Goal: Task Accomplishment & Management: Manage account settings

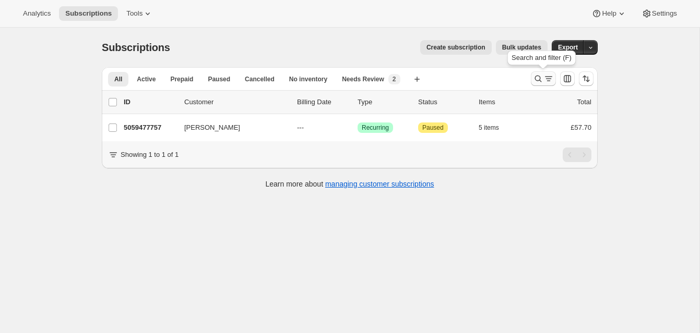
click at [537, 77] on icon "Search and filter results" at bounding box center [538, 79] width 10 height 10
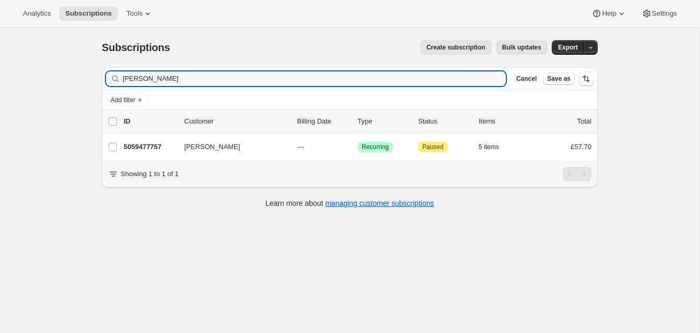
drag, startPoint x: 174, startPoint y: 78, endPoint x: 102, endPoint y: 66, distance: 73.6
click at [102, 66] on div "Subscriptions. This page is ready Subscriptions Create subscription Bulk update…" at bounding box center [349, 123] width 521 height 191
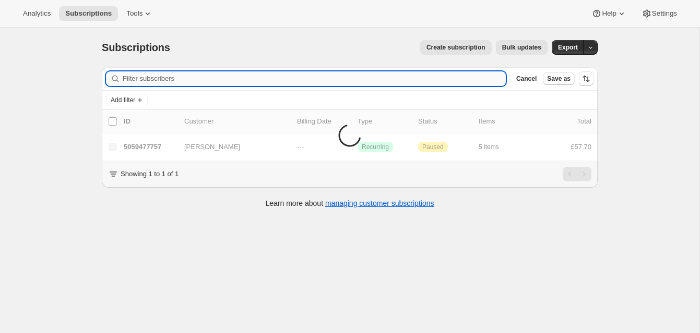
click at [144, 78] on input "Filter subscribers" at bounding box center [314, 78] width 383 height 15
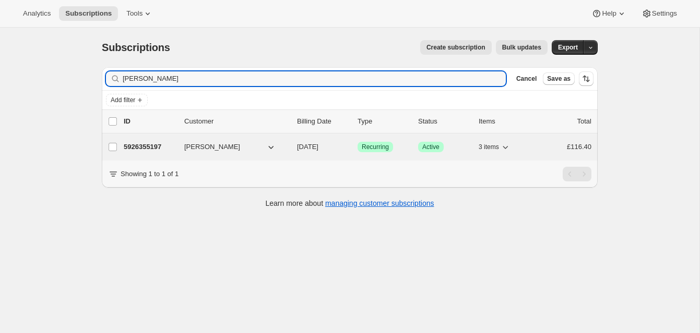
type input "Gemma Sayers"
click at [155, 145] on p "5926355197" at bounding box center [150, 147] width 52 height 10
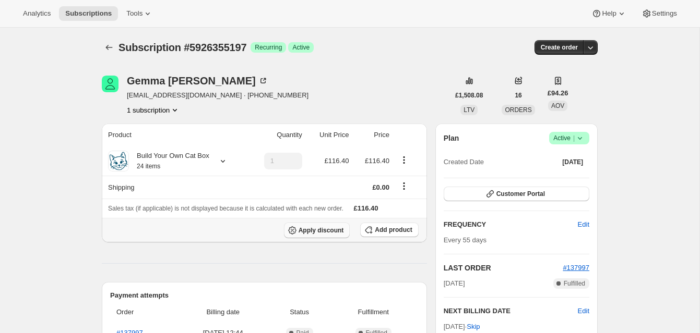
click at [325, 229] on span "Apply discount" at bounding box center [320, 230] width 45 height 8
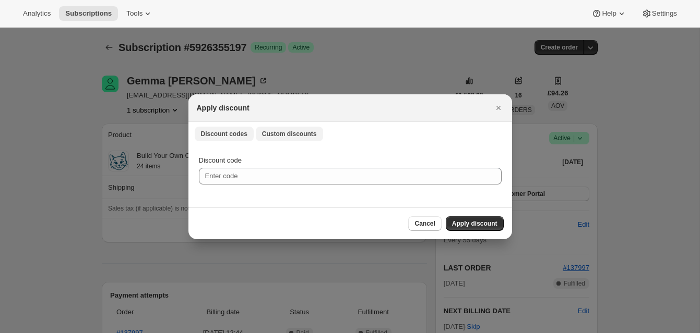
click at [294, 132] on span "Custom discounts" at bounding box center [289, 134] width 55 height 8
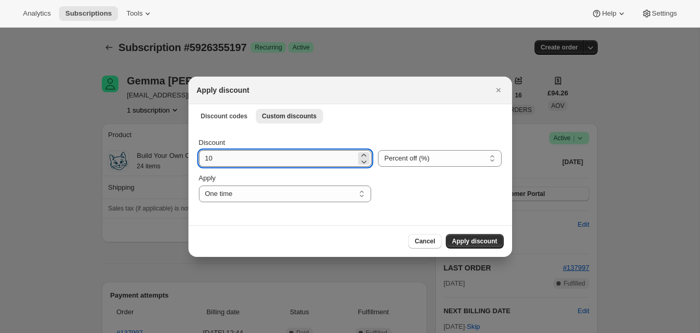
drag, startPoint x: 205, startPoint y: 158, endPoint x: 224, endPoint y: 159, distance: 19.3
click at [223, 159] on input "10" at bounding box center [278, 158] width 158 height 17
type input "20"
click at [470, 238] on span "Apply discount" at bounding box center [474, 241] width 45 height 8
